Goal: Information Seeking & Learning: Check status

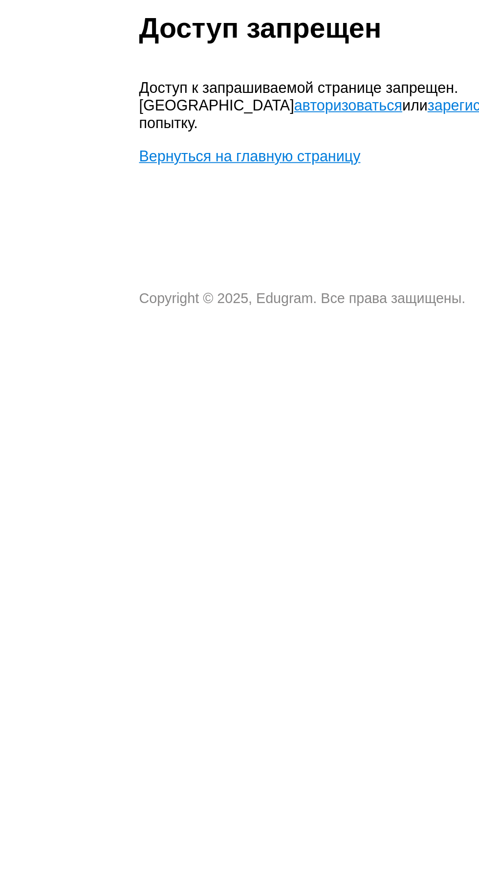
click at [184, 132] on link "авторизоваться" at bounding box center [214, 136] width 60 height 9
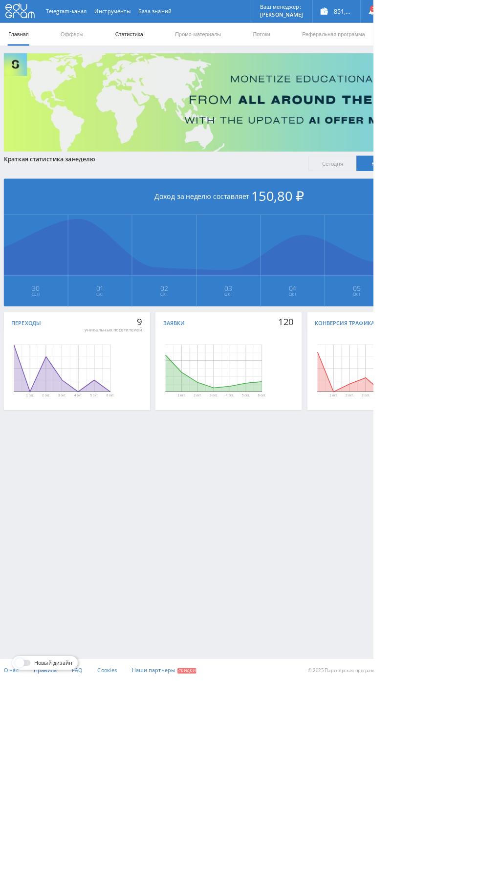
click at [166, 43] on link "Статистика" at bounding box center [166, 43] width 38 height 29
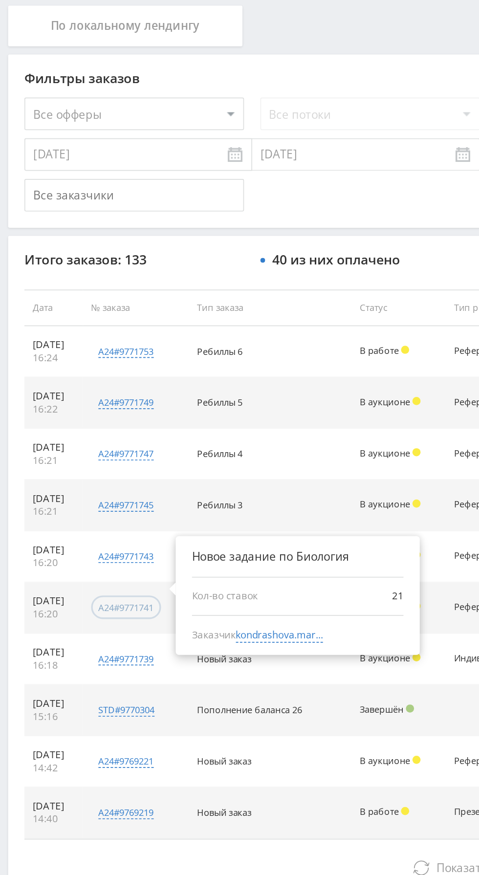
click at [84, 590] on div "a24#9771741" at bounding box center [75, 590] width 33 height 7
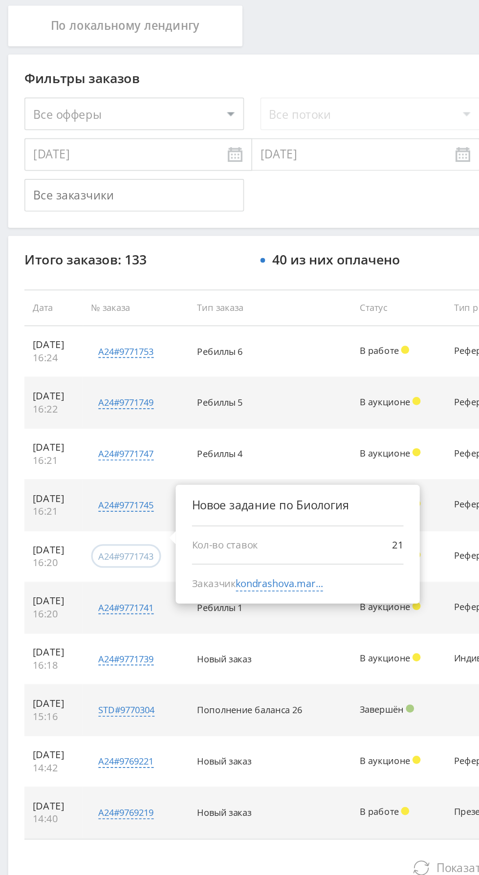
click at [76, 561] on div "a24#9771743" at bounding box center [75, 559] width 33 height 7
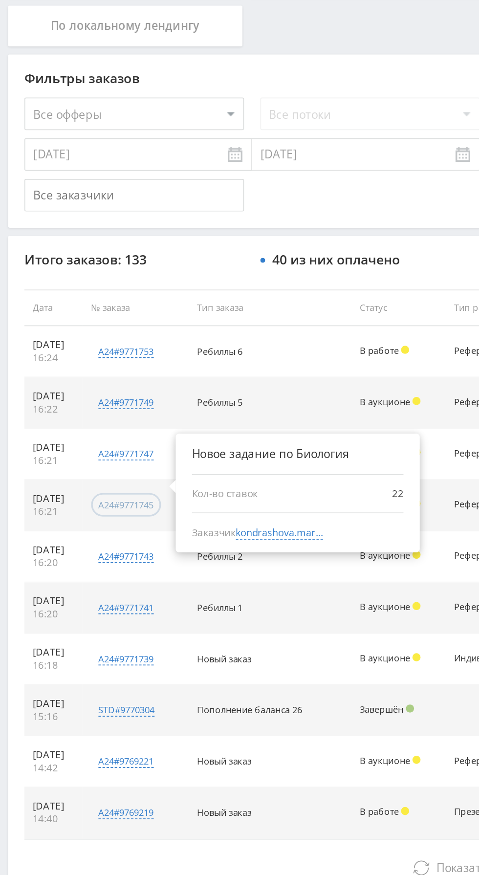
click at [86, 532] on div "a24#9771745" at bounding box center [75, 528] width 33 height 7
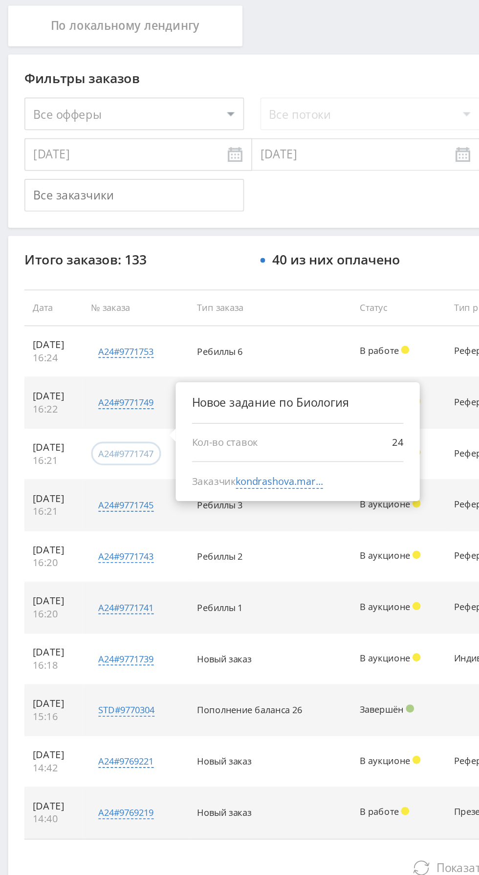
click at [82, 500] on div "a24#9771747" at bounding box center [75, 498] width 33 height 7
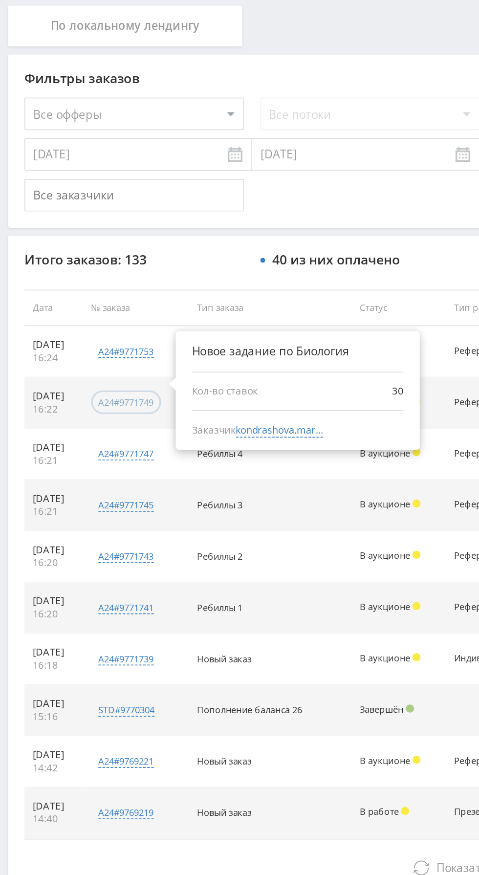
click at [77, 470] on div "a24#9771749" at bounding box center [75, 467] width 33 height 7
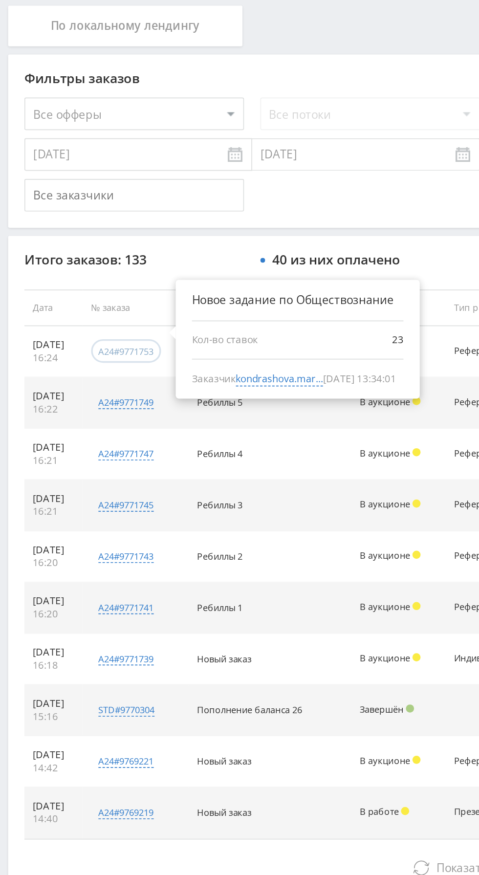
click at [80, 434] on div "a24#9771753" at bounding box center [75, 436] width 33 height 7
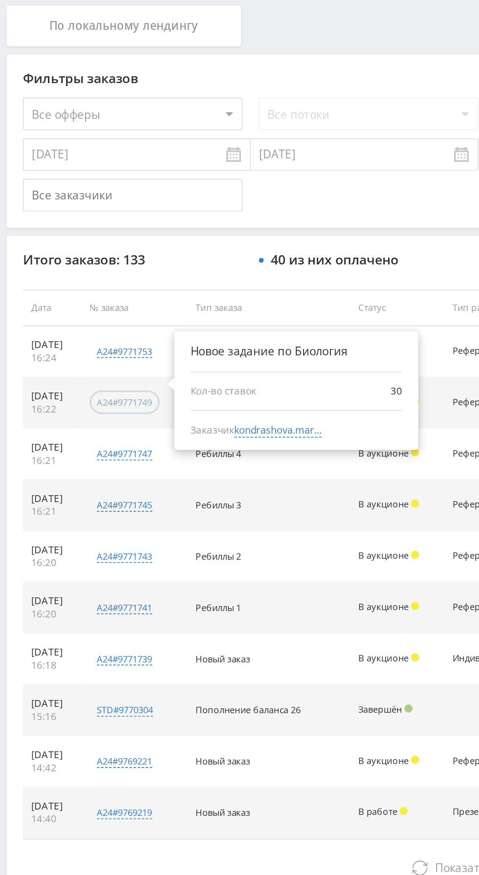
click at [92, 468] on div "a24#9771749" at bounding box center [75, 467] width 33 height 7
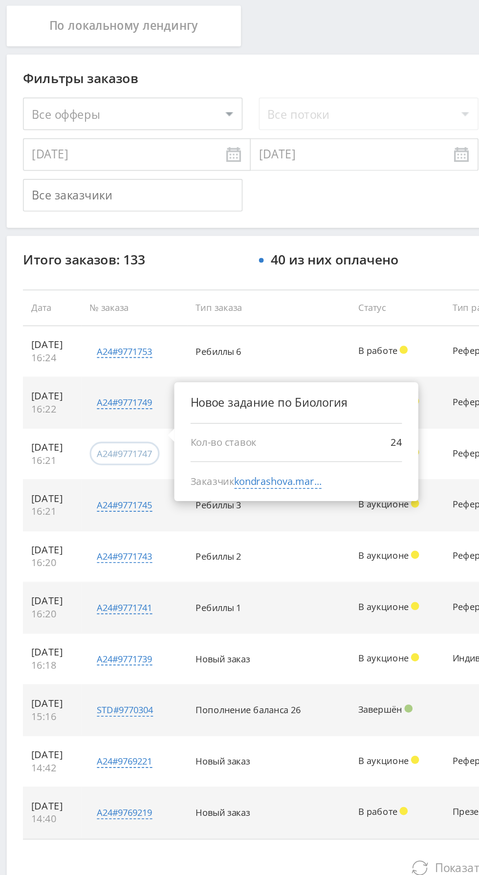
click at [88, 500] on div "a24#9771747" at bounding box center [75, 498] width 33 height 7
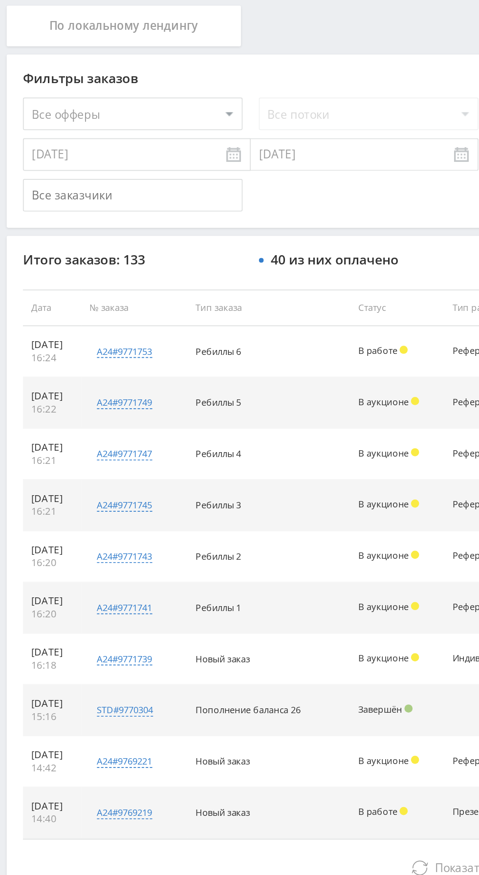
click at [96, 577] on td "a24#9771741 Новое задание по Биология Кол-во ставок 21 Заказчик kondrashova.mar…" at bounding box center [82, 591] width 64 height 31
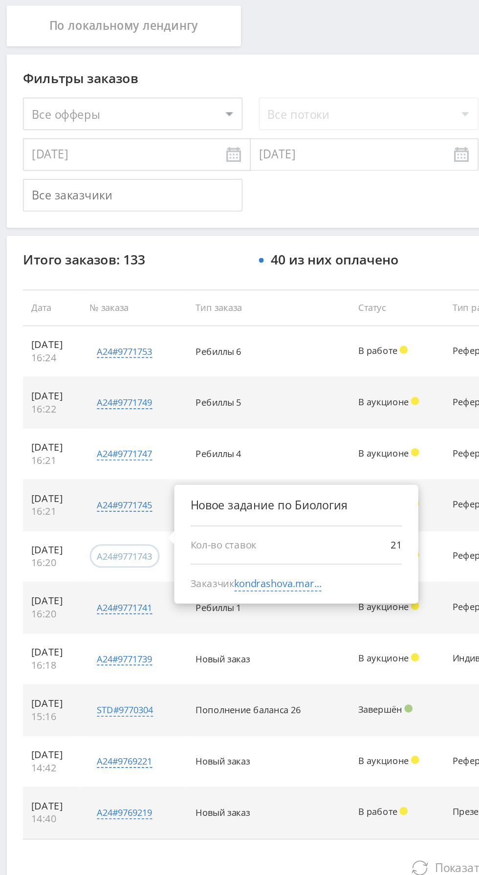
click at [87, 559] on div "a24#9771743" at bounding box center [75, 559] width 33 height 7
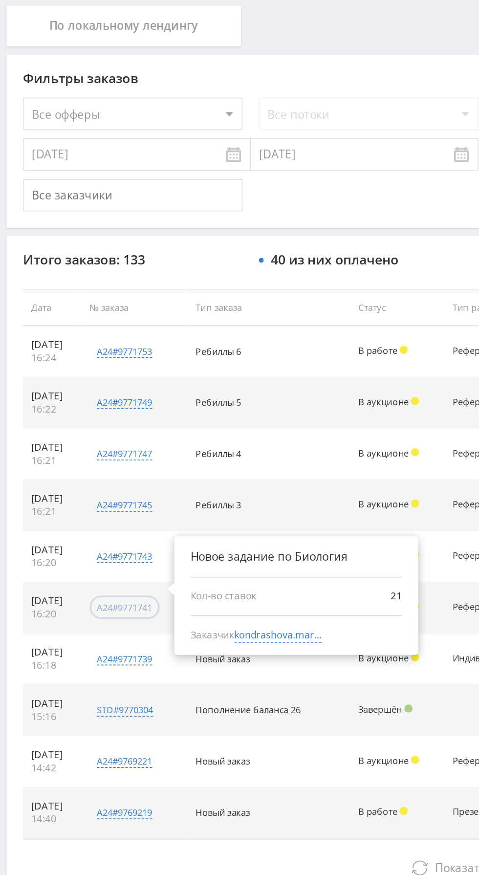
click at [89, 591] on div "a24#9771741" at bounding box center [75, 590] width 33 height 7
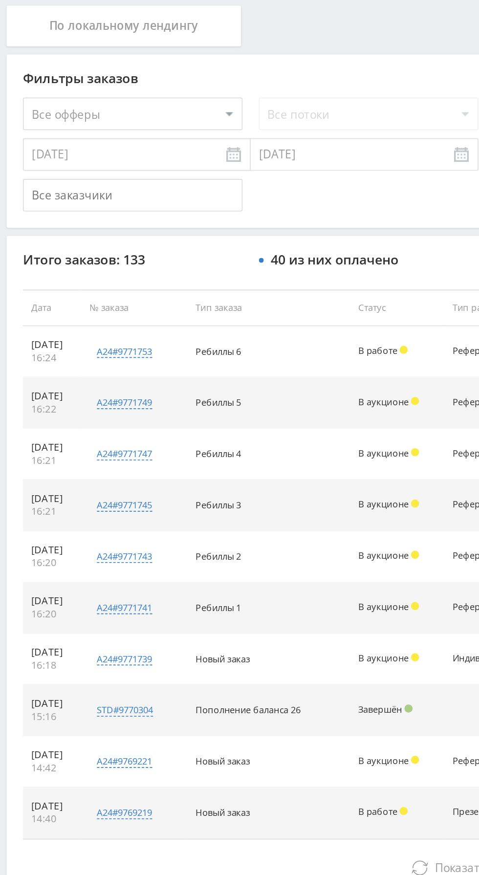
click at [94, 637] on td "std#9770304 Заказчик 295139196" at bounding box center [82, 652] width 64 height 31
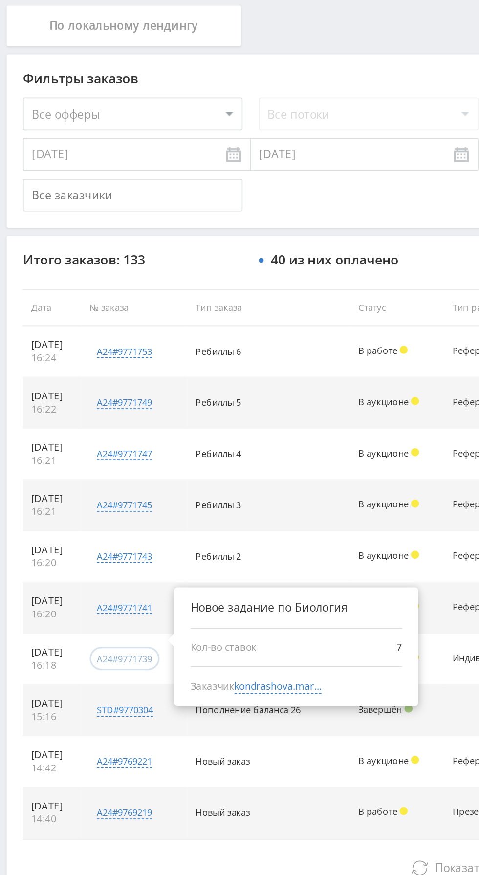
click at [78, 624] on div "a24#9771739" at bounding box center [75, 621] width 33 height 7
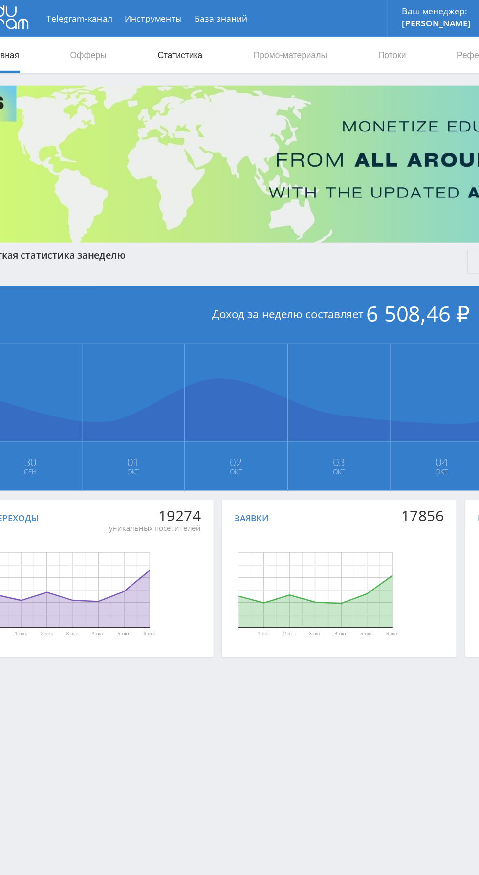
click at [164, 46] on link "Статистика" at bounding box center [166, 43] width 38 height 29
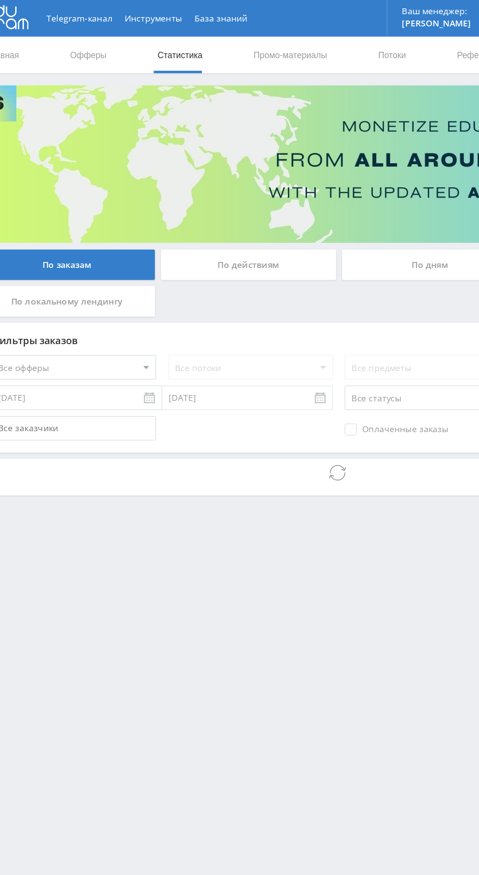
click at [357, 218] on div "По дням" at bounding box center [366, 212] width 141 height 24
click at [0, 0] on input "По дням" at bounding box center [0, 0] width 0 height 0
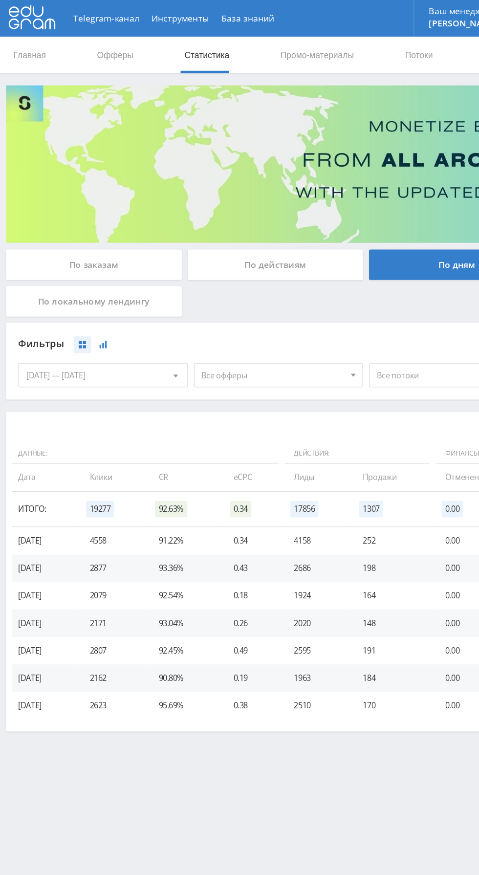
click at [84, 276] on icon at bounding box center [83, 276] width 6 height 6
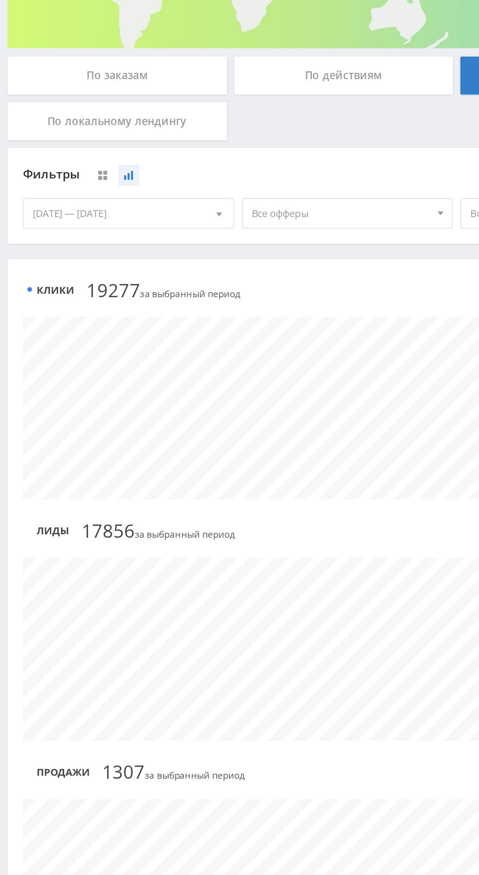
click at [124, 301] on div "[DATE] — [DATE]" at bounding box center [82, 300] width 135 height 19
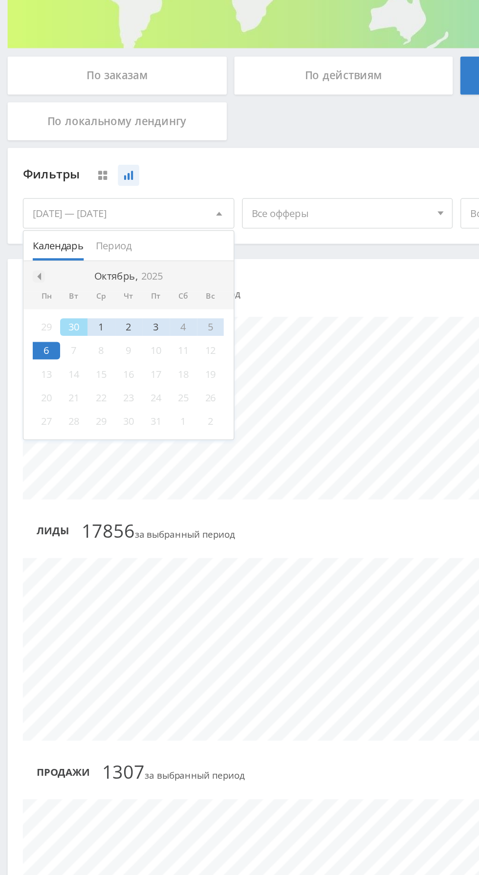
click at [24, 341] on span at bounding box center [24, 341] width 5 height 5
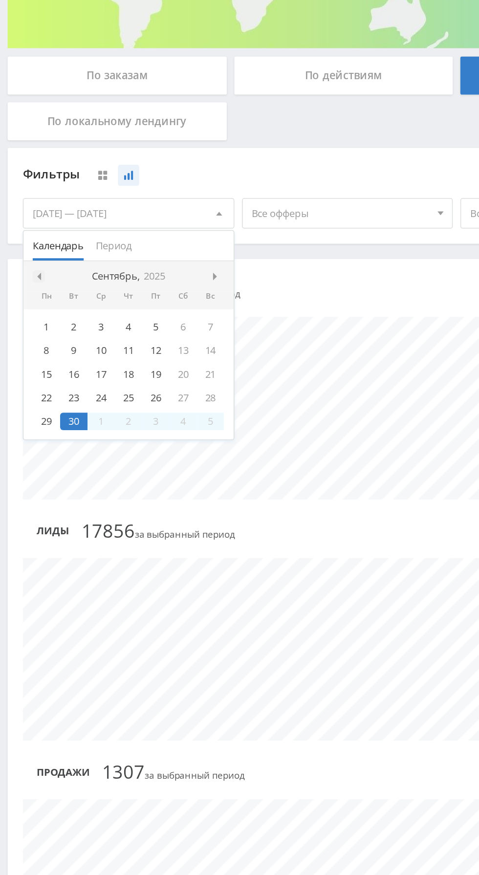
click at [24, 340] on span at bounding box center [24, 341] width 5 height 5
click at [90, 373] on div "31" at bounding box center [83, 373] width 18 height 11
click at [137, 337] on div at bounding box center [140, 341] width 8 height 8
click at [142, 338] on div at bounding box center [140, 341] width 8 height 8
click at [138, 339] on span at bounding box center [139, 341] width 5 height 5
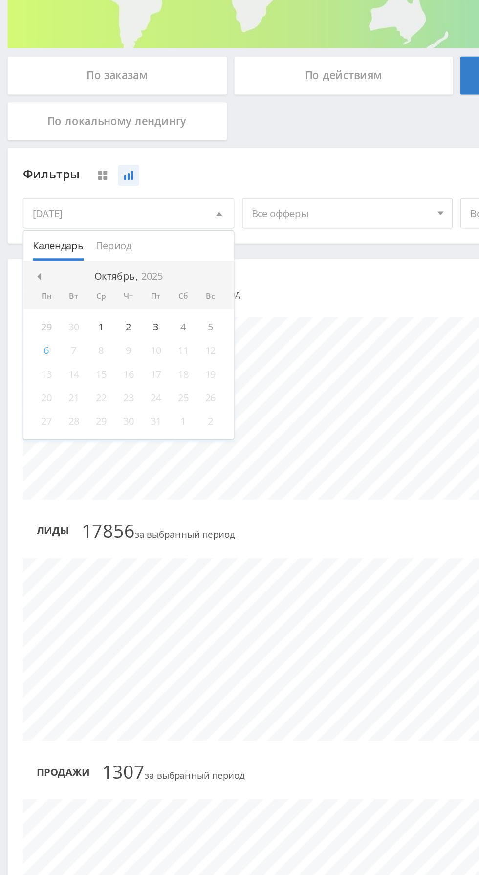
click at [28, 377] on div "29" at bounding box center [30, 373] width 18 height 11
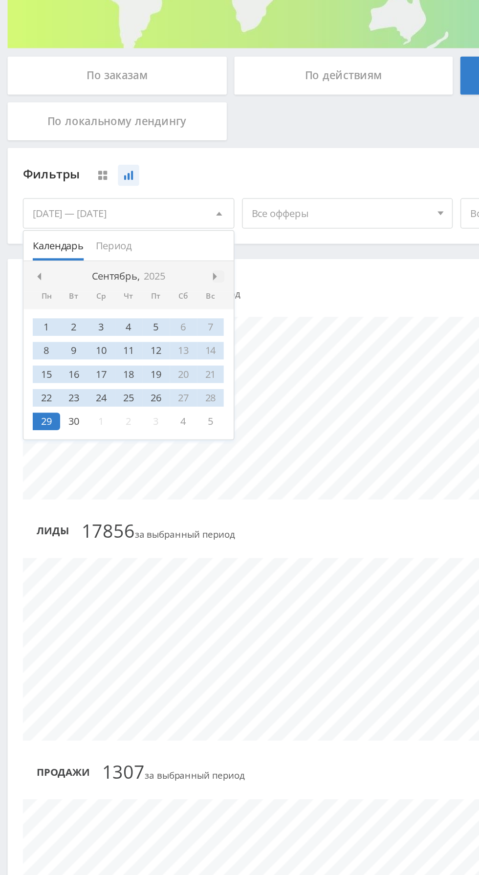
click at [137, 339] on span at bounding box center [139, 341] width 5 height 5
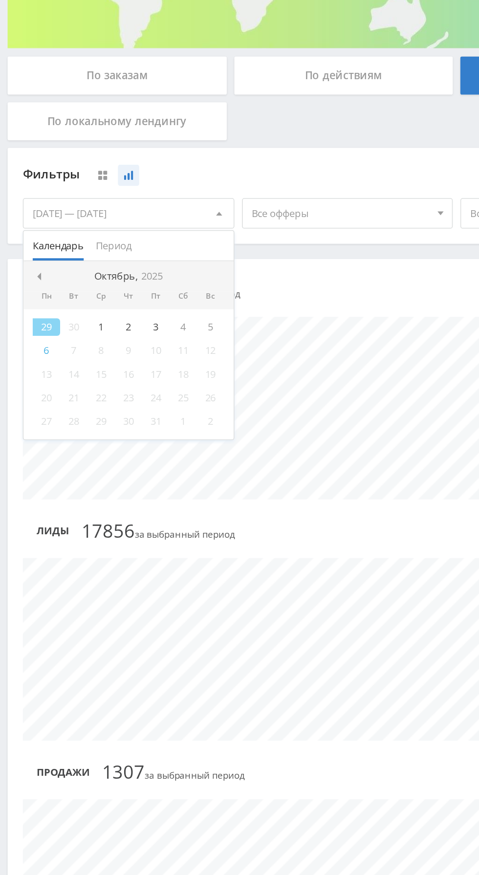
click at [29, 388] on div "6" at bounding box center [30, 388] width 18 height 11
click at [23, 340] on span at bounding box center [24, 341] width 5 height 5
click at [24, 340] on span at bounding box center [24, 341] width 5 height 5
click at [101, 373] on div "1" at bounding box center [100, 373] width 18 height 11
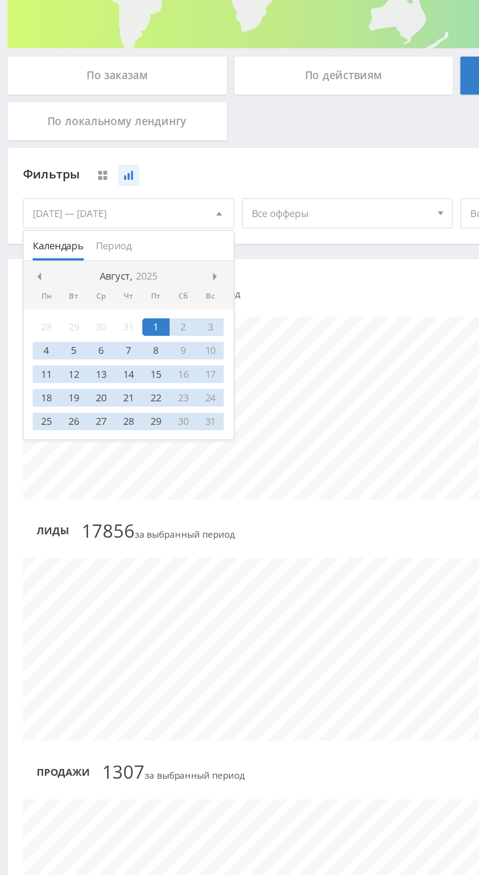
click at [199, 337] on div "Детализация: По дням По дням По неделям По месяцам Клики 19277 19277 за выбранн…" at bounding box center [293, 644] width 577 height 629
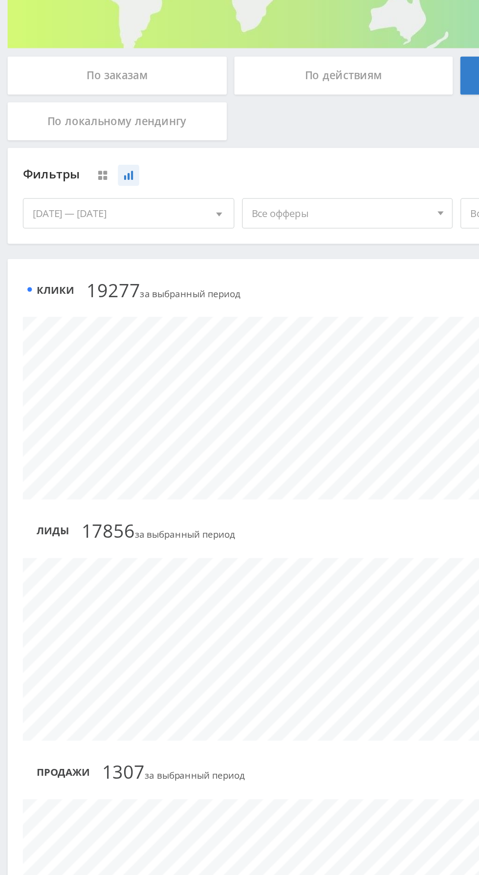
click at [232, 300] on span "Все офферы" at bounding box center [219, 300] width 114 height 19
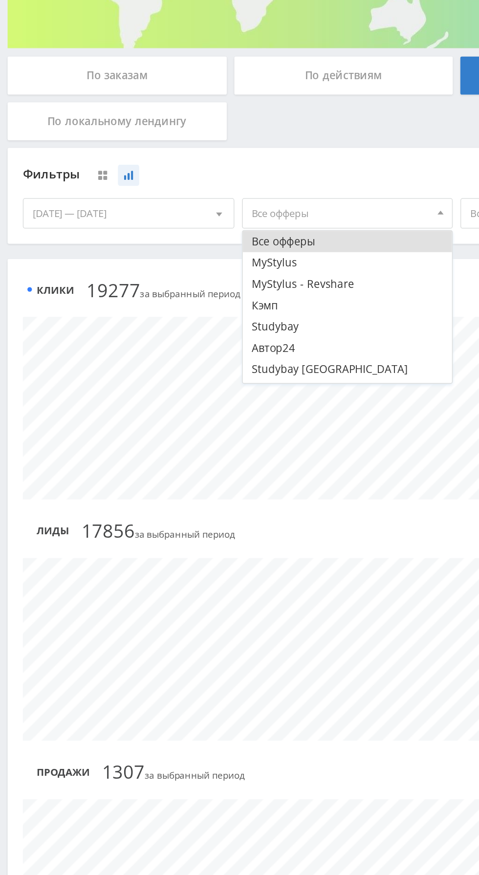
scroll to position [39, 0]
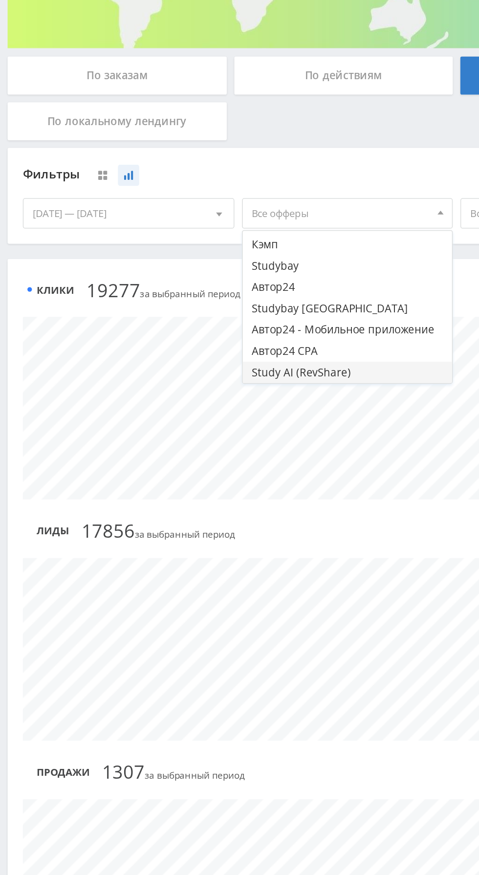
click at [217, 404] on button "Study AI (RevShare)" at bounding box center [223, 403] width 135 height 14
click at [228, 271] on div "Фильтры" at bounding box center [223, 275] width 417 height 15
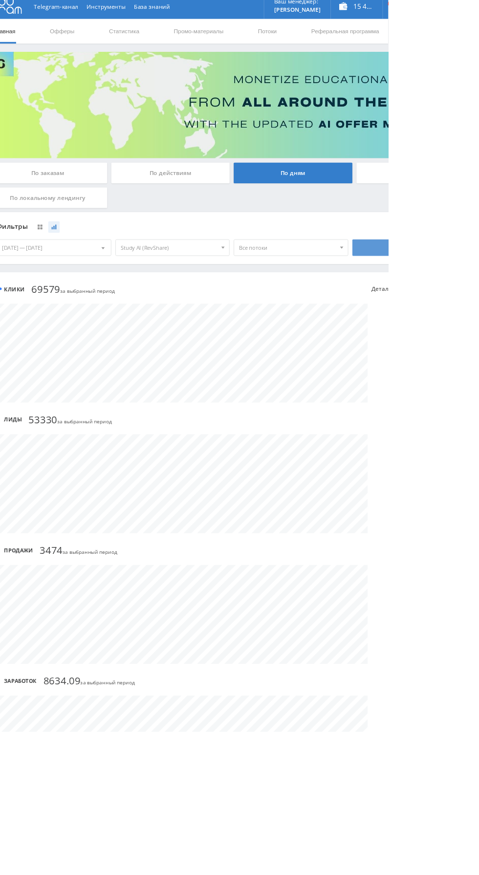
scroll to position [0, 0]
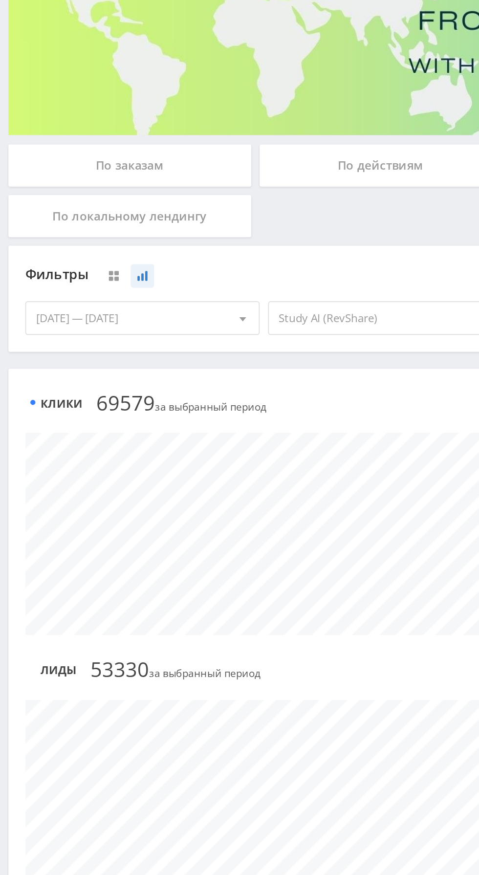
click at [103, 206] on div "По заказам" at bounding box center [75, 212] width 141 height 24
click at [0, 0] on input "По заказам" at bounding box center [0, 0] width 0 height 0
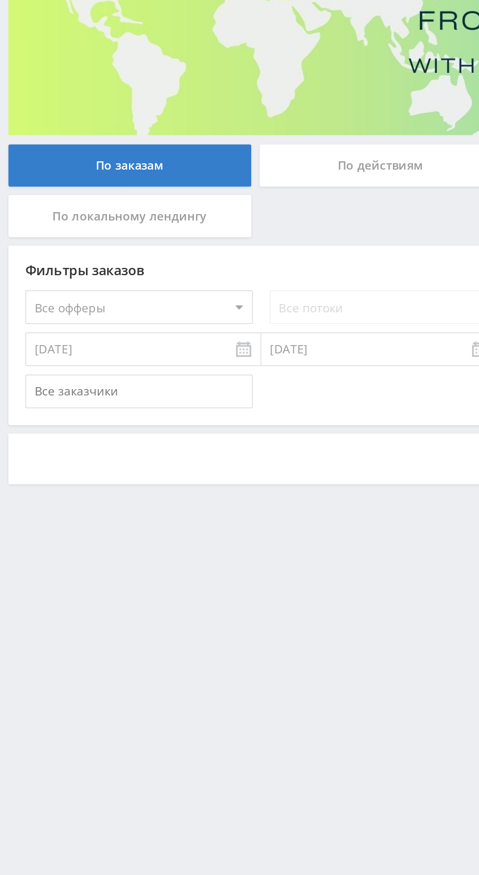
click at [118, 291] on select "Все офферы MyStylus MyStylus - Revshare Кэмп Studybay Автор24 Studybay [GEOGRAP…" at bounding box center [81, 294] width 132 height 20
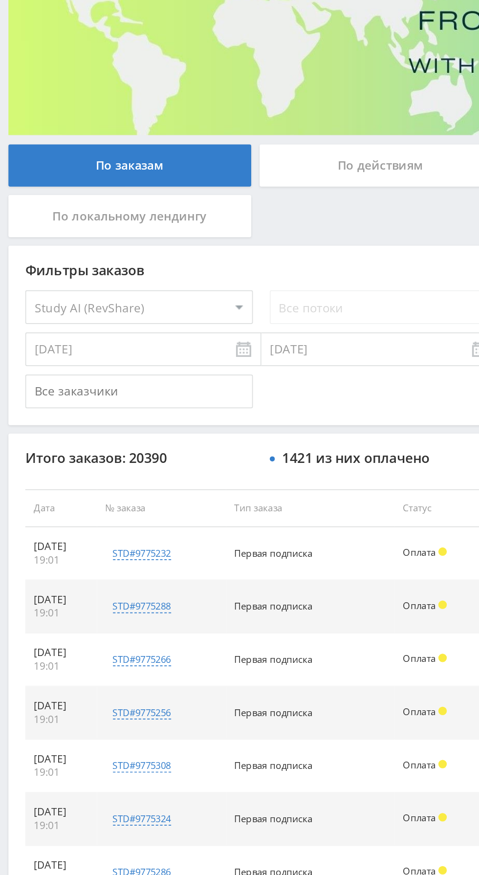
select select "376"
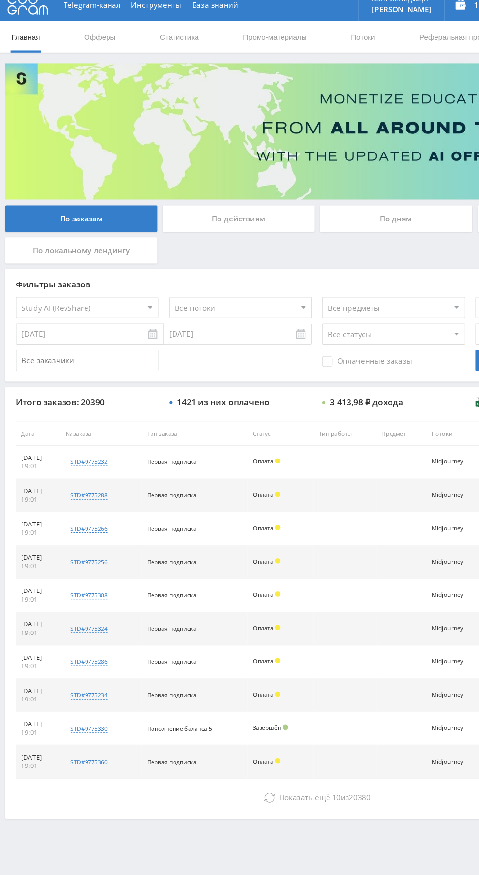
click at [251, 302] on select "Все потоки Midjourney" at bounding box center [222, 294] width 132 height 20
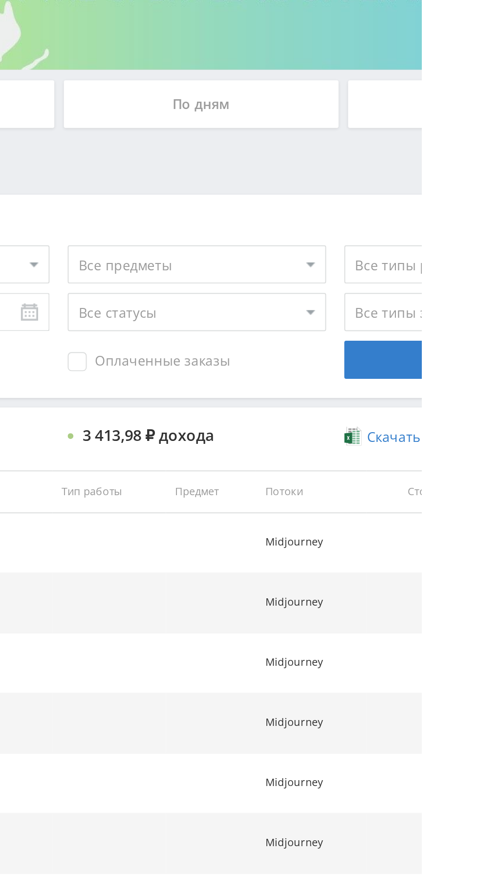
click at [354, 342] on span "Оплаченные заказы" at bounding box center [339, 344] width 83 height 10
click at [0, 0] on input "Оплаченные заказы" at bounding box center [0, 0] width 0 height 0
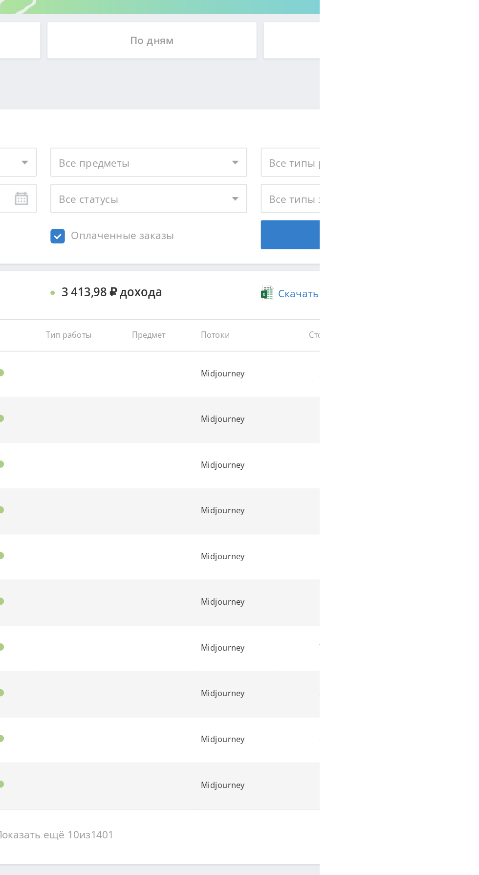
select select "2"
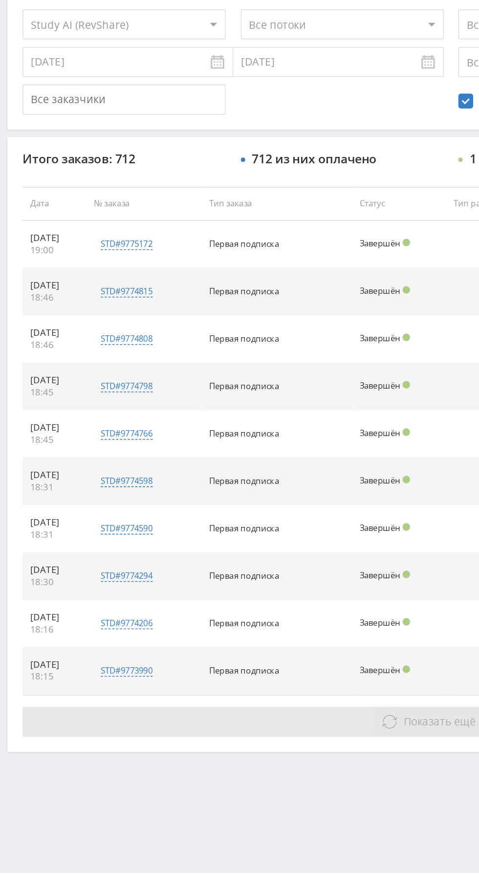
click at [248, 743] on icon at bounding box center [253, 747] width 10 height 10
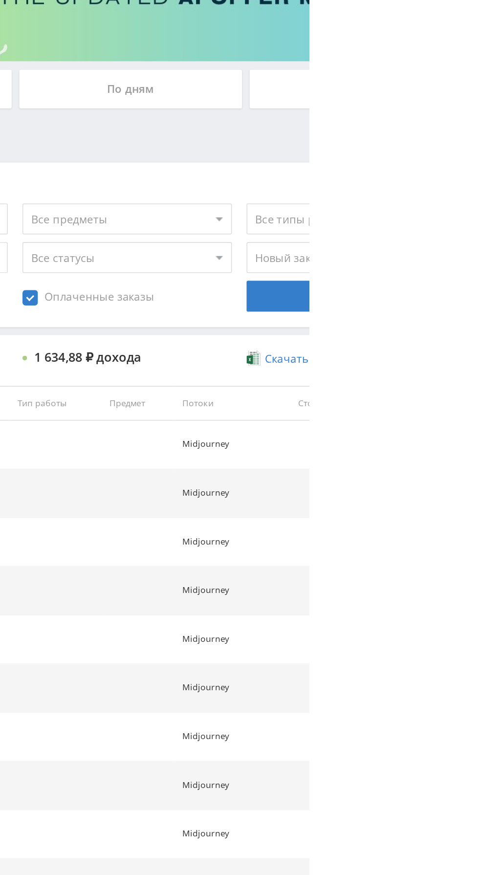
scroll to position [38, 0]
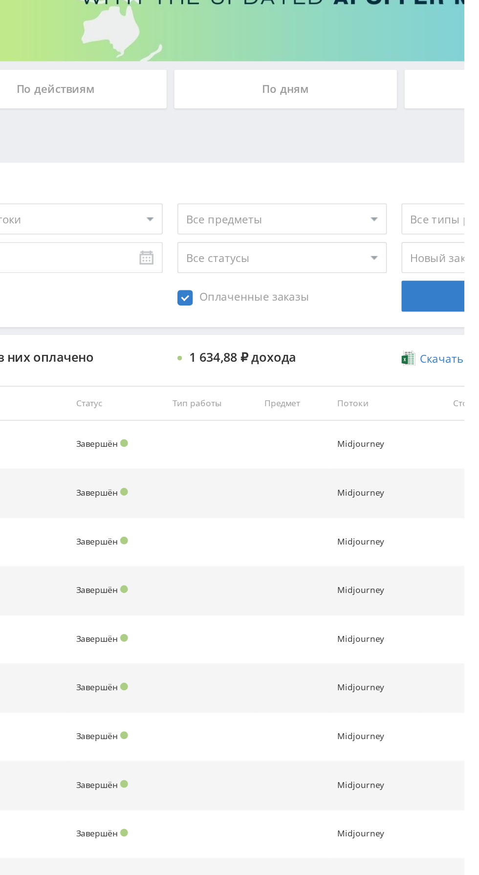
click at [388, 170] on div "По дням" at bounding box center [366, 174] width 141 height 24
click at [0, 0] on input "По дням" at bounding box center [0, 0] width 0 height 0
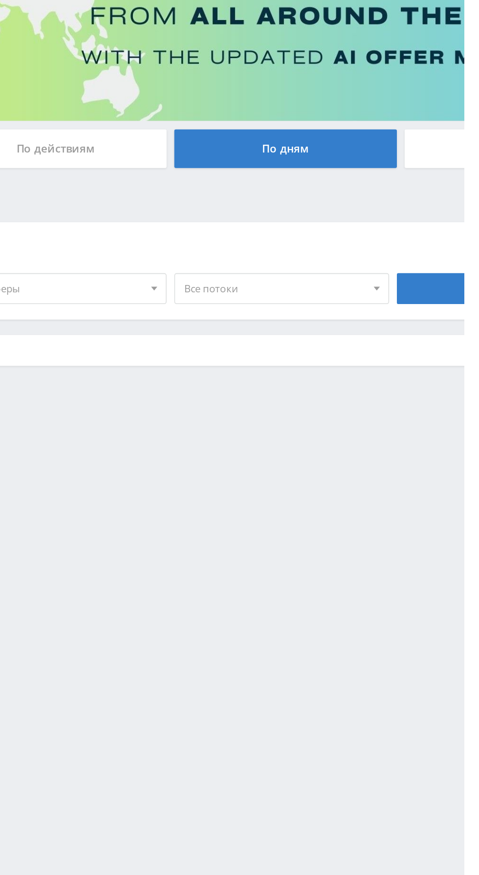
scroll to position [0, 0]
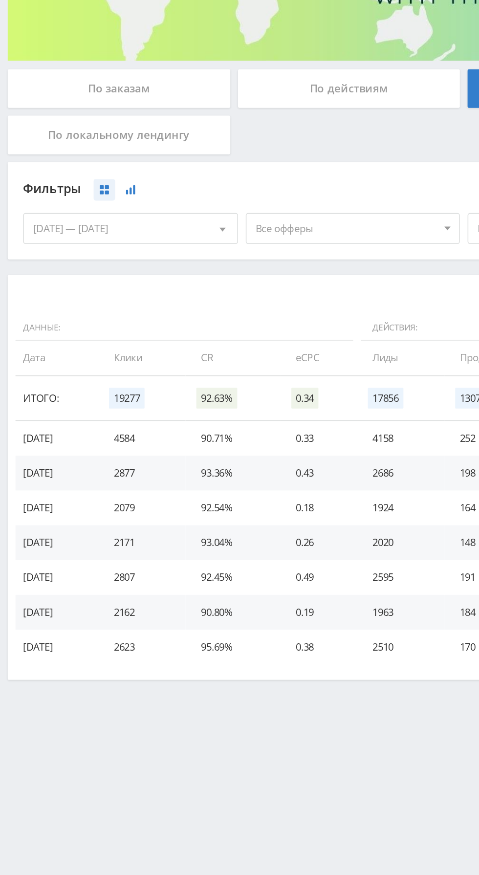
click at [84, 276] on icon at bounding box center [83, 276] width 6 height 6
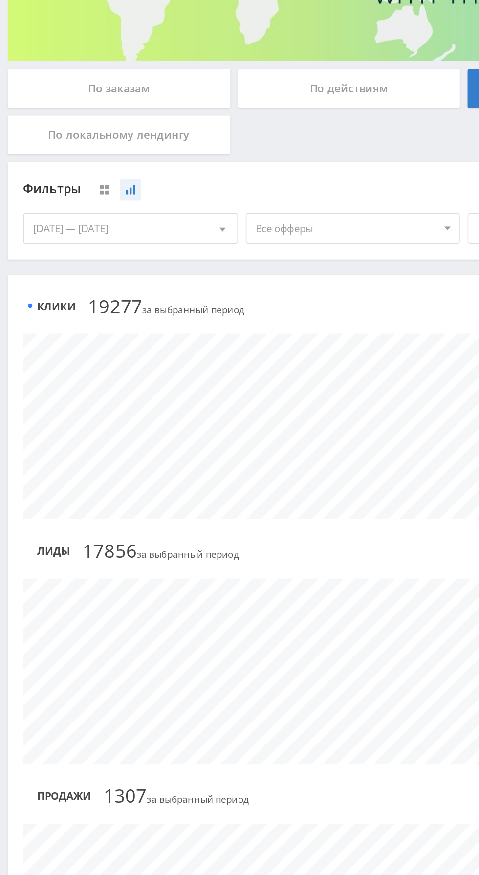
click at [131, 301] on div at bounding box center [140, 300] width 19 height 19
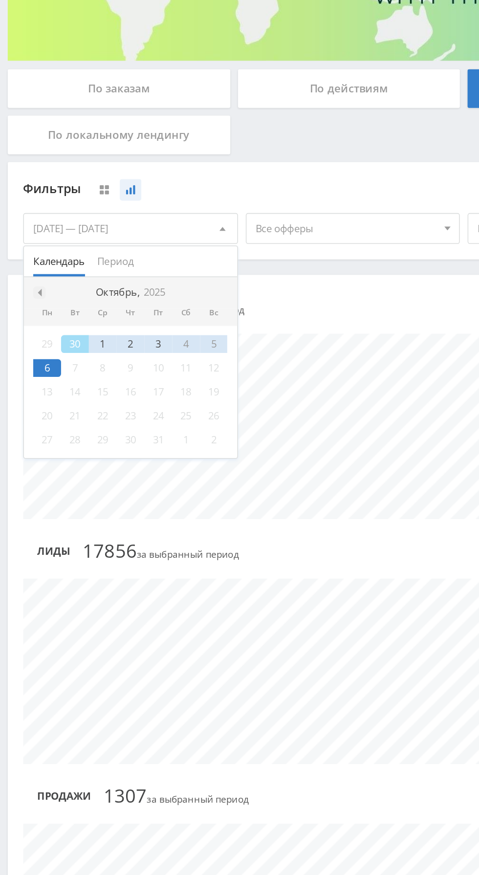
click at [23, 340] on span at bounding box center [24, 341] width 5 height 5
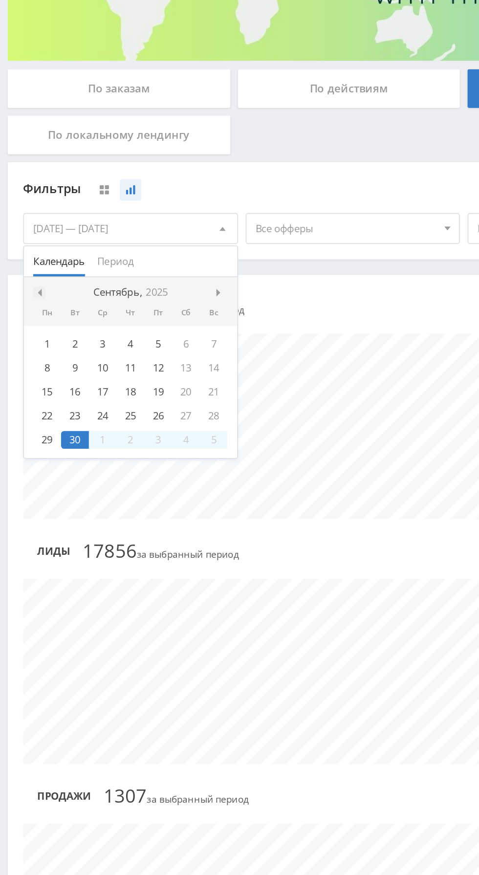
click at [25, 341] on span at bounding box center [24, 341] width 5 height 5
click at [90, 373] on div "31" at bounding box center [83, 373] width 18 height 11
click at [135, 352] on div "Вс" at bounding box center [136, 354] width 18 height 6
click at [137, 339] on span at bounding box center [139, 341] width 5 height 5
click at [140, 343] on div at bounding box center [140, 341] width 8 height 8
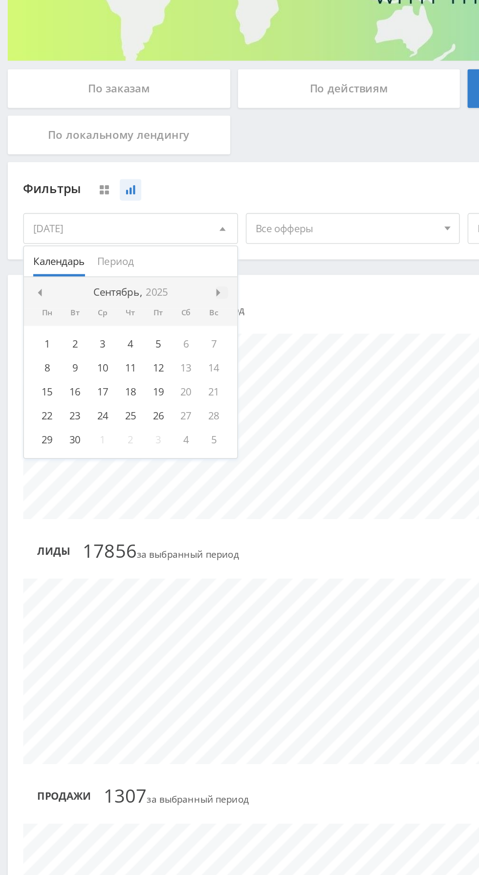
click at [137, 342] on span at bounding box center [139, 341] width 5 height 5
click at [27, 387] on div "6" at bounding box center [30, 388] width 18 height 11
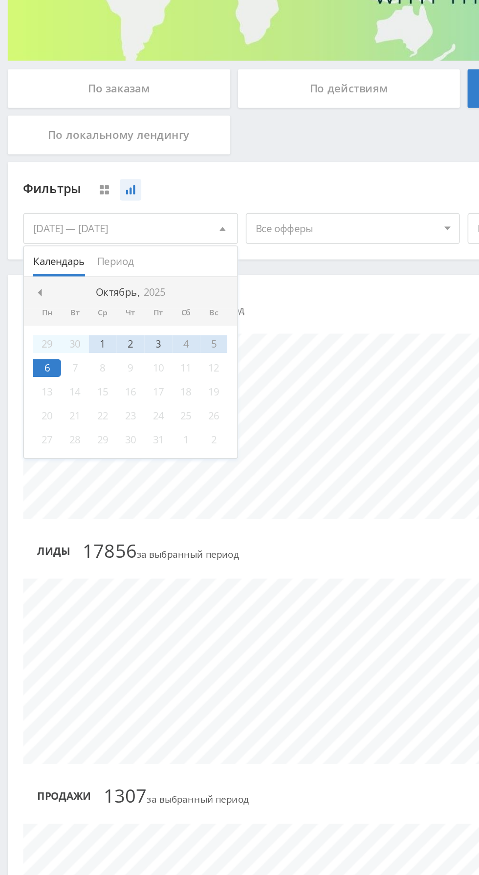
click at [211, 333] on div "Детализация: По дням По дням По неделям По месяцам Клики 19277 19277 за выбранн…" at bounding box center [293, 644] width 577 height 629
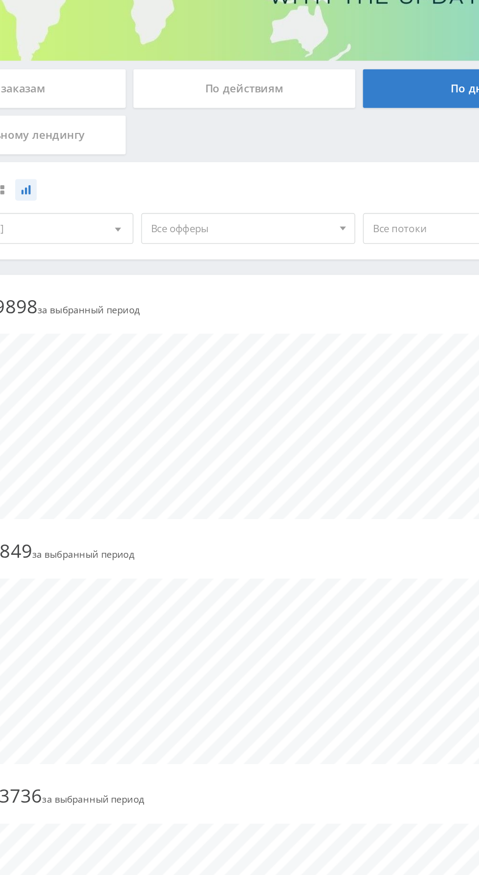
click at [235, 295] on span "Все офферы" at bounding box center [219, 300] width 114 height 19
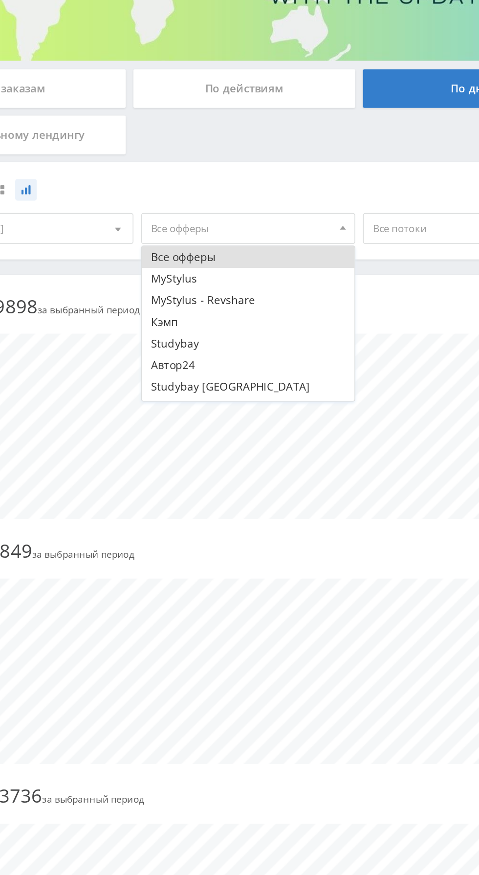
scroll to position [39, 0]
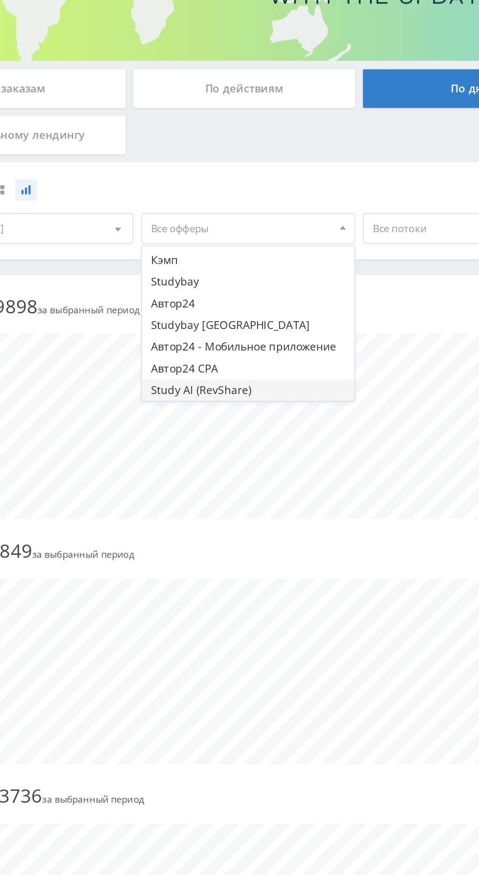
click at [226, 406] on button "Study AI (RevShare)" at bounding box center [223, 403] width 135 height 14
click at [287, 270] on div "Фильтры" at bounding box center [223, 275] width 417 height 15
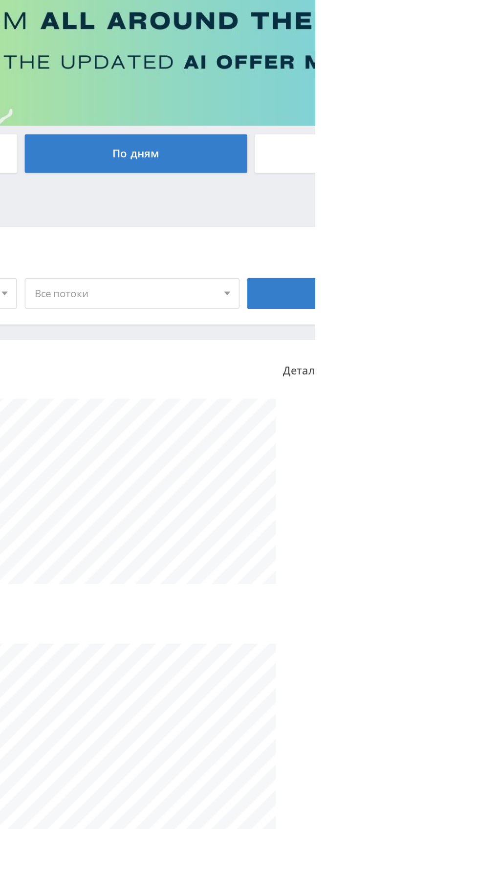
scroll to position [0, 0]
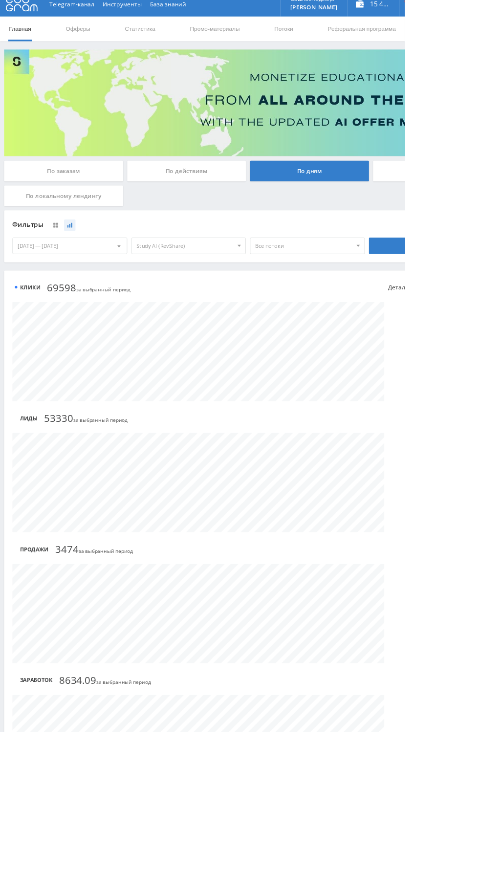
click at [478, 632] on div at bounding box center [293, 580] width 557 height 117
click at [478, 516] on div "Лиды 53330 53330 за выбранный период" at bounding box center [293, 508] width 557 height 28
